Goal: Transaction & Acquisition: Purchase product/service

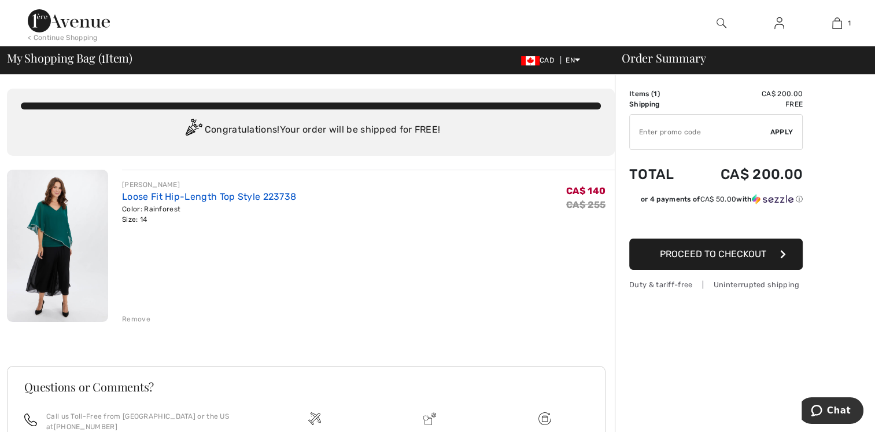
click at [223, 200] on link "Loose Fit Hip-Length Top Style 223738" at bounding box center [209, 196] width 174 height 11
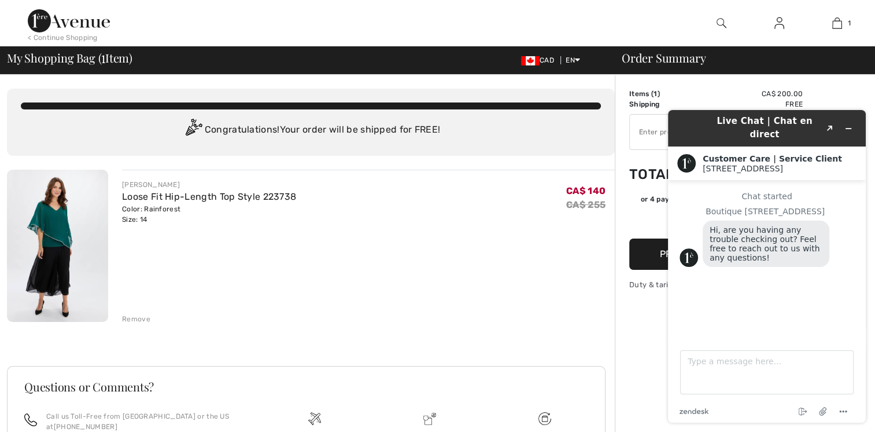
click at [308, 215] on div "JOSEPH RIBKOFF Loose Fit Hip-Length Top Style 223738 Color: Rainforest Size: 14…" at bounding box center [368, 201] width 493 height 45
click at [419, 223] on div "JOSEPH RIBKOFF Loose Fit Hip-Length Top Style 223738 Color: Rainforest Size: 14…" at bounding box center [368, 201] width 493 height 45
click at [848, 124] on icon "Minimize widget" at bounding box center [849, 128] width 8 height 8
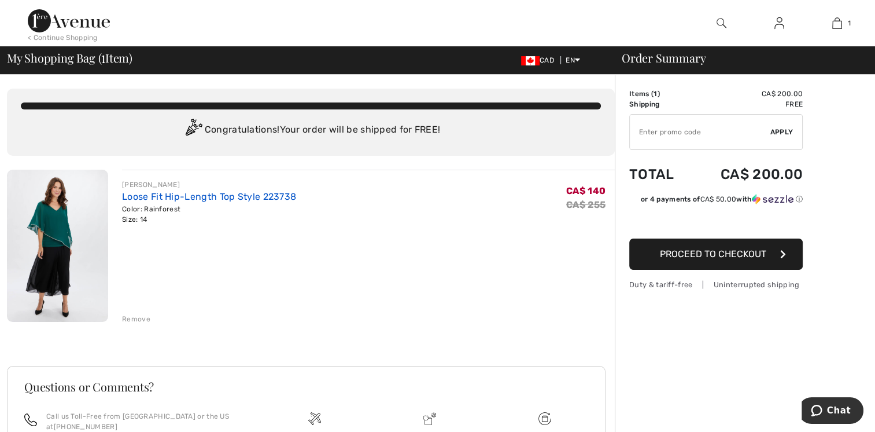
click at [233, 198] on link "Loose Fit Hip-Length Top Style 223738" at bounding box center [209, 196] width 174 height 11
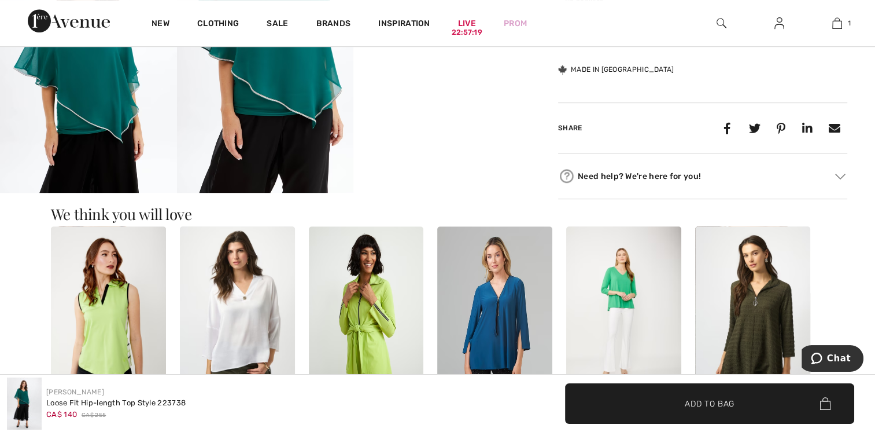
scroll to position [640, 0]
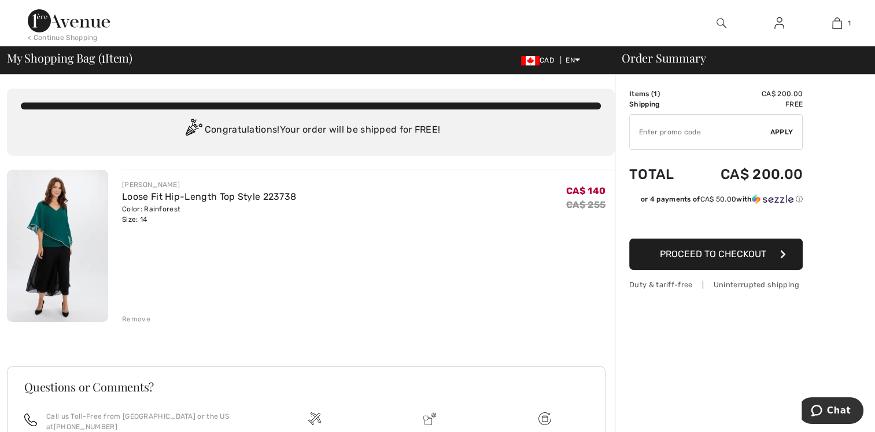
click at [143, 207] on div "Color: Rainforest Size: 14" at bounding box center [209, 214] width 174 height 21
click at [783, 135] on span "Apply" at bounding box center [782, 132] width 23 height 10
click at [775, 137] on span "Apply" at bounding box center [782, 132] width 23 height 10
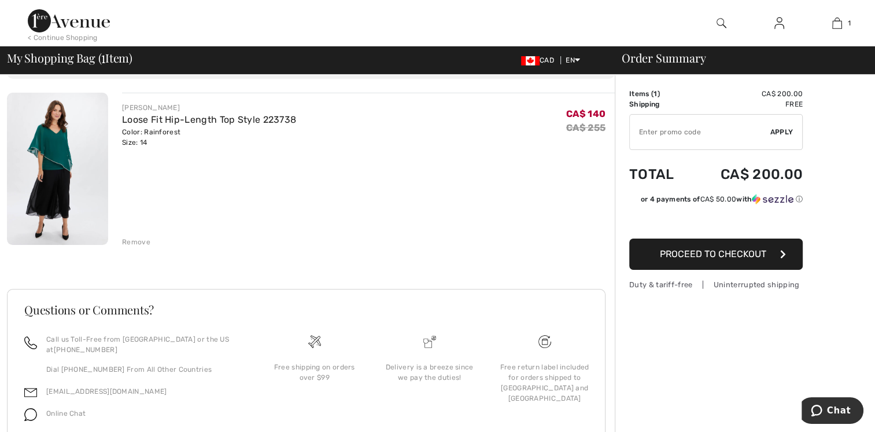
scroll to position [125, 0]
